Goal: Information Seeking & Learning: Learn about a topic

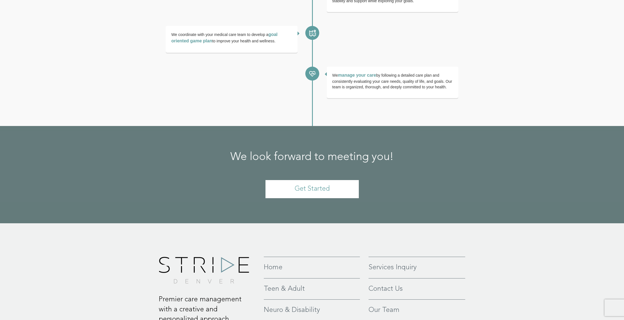
scroll to position [1149, 0]
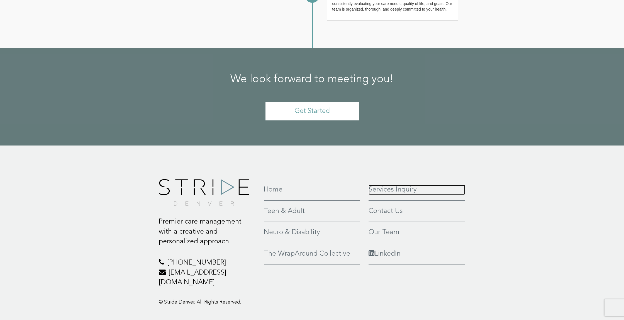
click at [379, 185] on link "Services Inquiry" at bounding box center [416, 190] width 97 height 10
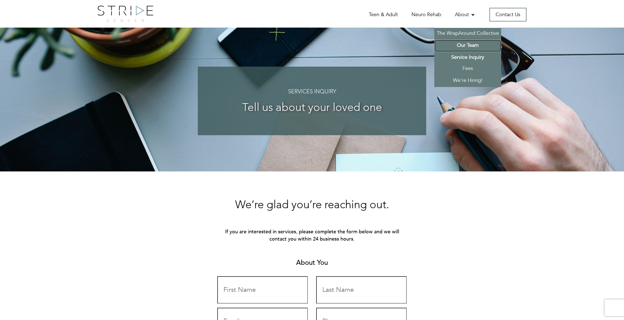
click at [466, 46] on link "Our Team" at bounding box center [467, 46] width 67 height 12
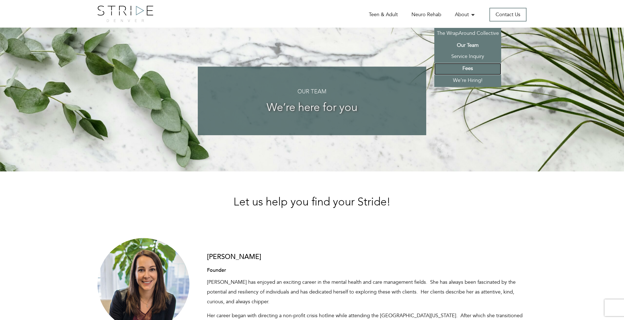
click at [466, 68] on link "Fees" at bounding box center [467, 69] width 67 height 12
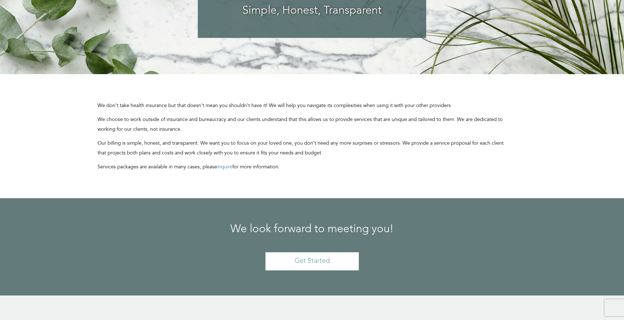
scroll to position [98, 0]
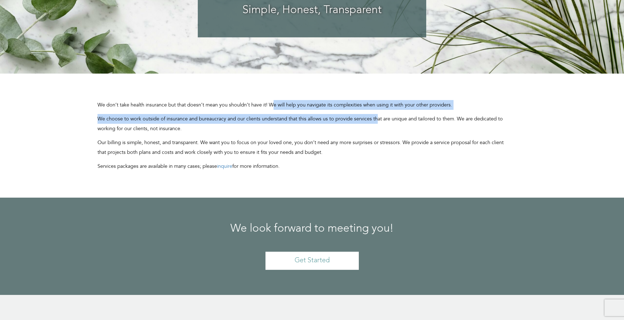
drag, startPoint x: 271, startPoint y: 104, endPoint x: 377, endPoint y: 117, distance: 106.9
click at [377, 117] on div "We don’t take health insurance but that doesn’t mean you shouldn’t have it! We …" at bounding box center [301, 135] width 409 height 71
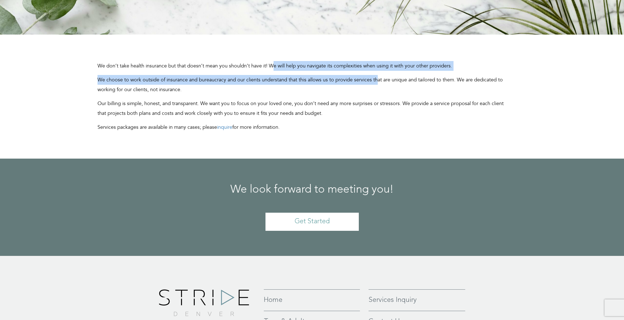
scroll to position [92, 0]
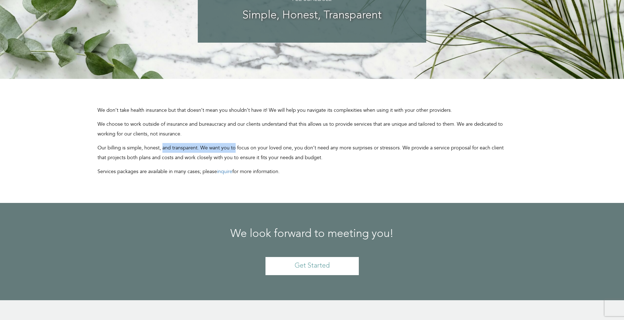
drag, startPoint x: 163, startPoint y: 146, endPoint x: 234, endPoint y: 147, distance: 71.8
click at [234, 147] on p "Our billing is simple, honest, and transparent. We want you to focus on your lo…" at bounding box center [301, 152] width 409 height 19
drag, startPoint x: 281, startPoint y: 150, endPoint x: 266, endPoint y: 147, distance: 14.7
click at [281, 150] on p "Our billing is simple, honest, and transparent. We want you to focus on your lo…" at bounding box center [301, 152] width 409 height 19
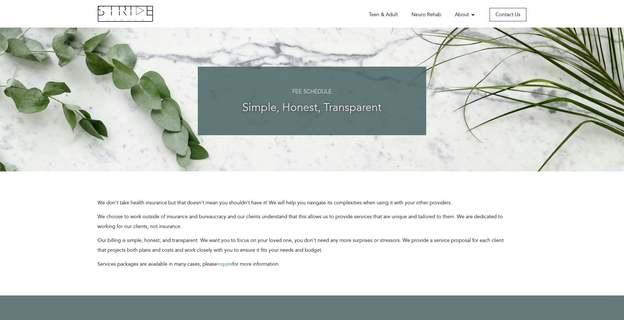
click at [109, 7] on img at bounding box center [125, 14] width 56 height 16
